Goal: Navigation & Orientation: Go to known website

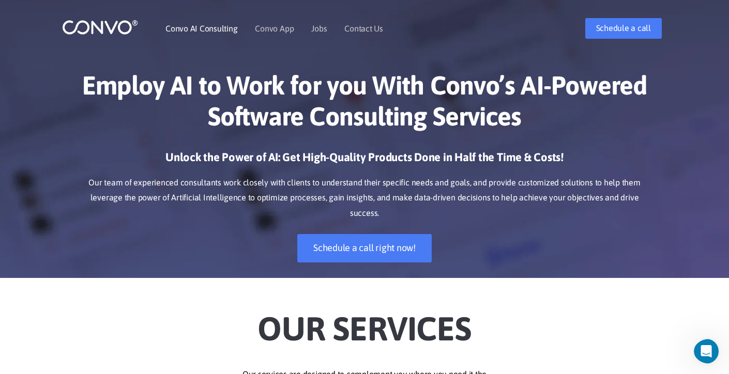
click at [215, 31] on link "Convo AI Consulting" at bounding box center [202, 28] width 72 height 8
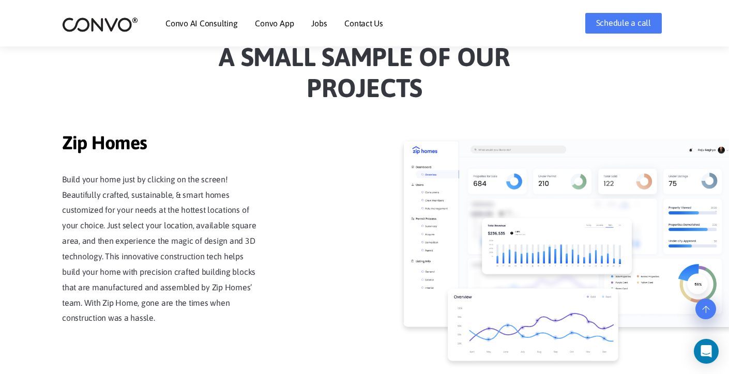
scroll to position [1280, 0]
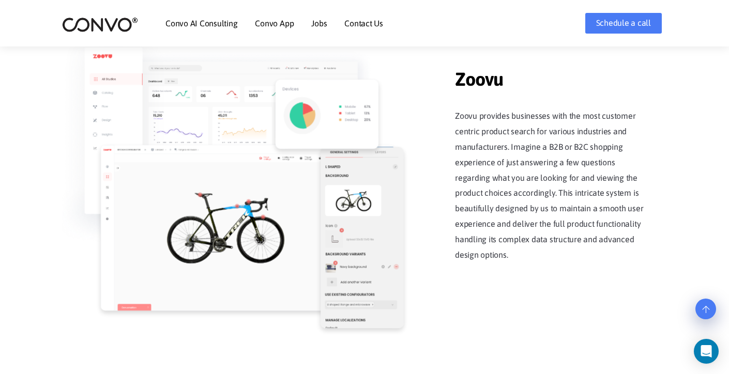
click at [223, 21] on link "Convo AI Consulting" at bounding box center [202, 23] width 72 height 8
click at [216, 22] on link "Convo AI Consulting" at bounding box center [202, 23] width 72 height 8
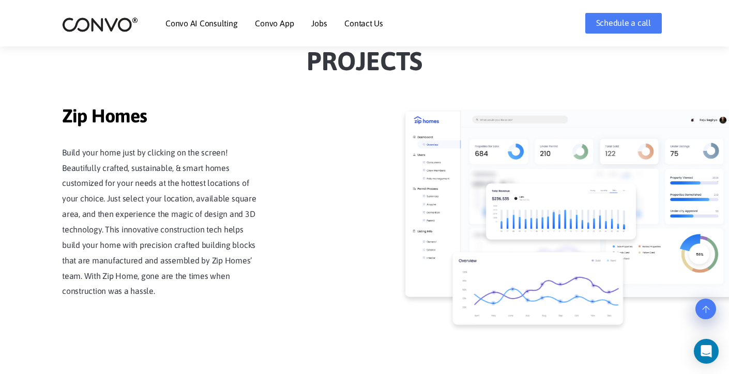
scroll to position [902, 0]
